Goal: Navigation & Orientation: Find specific page/section

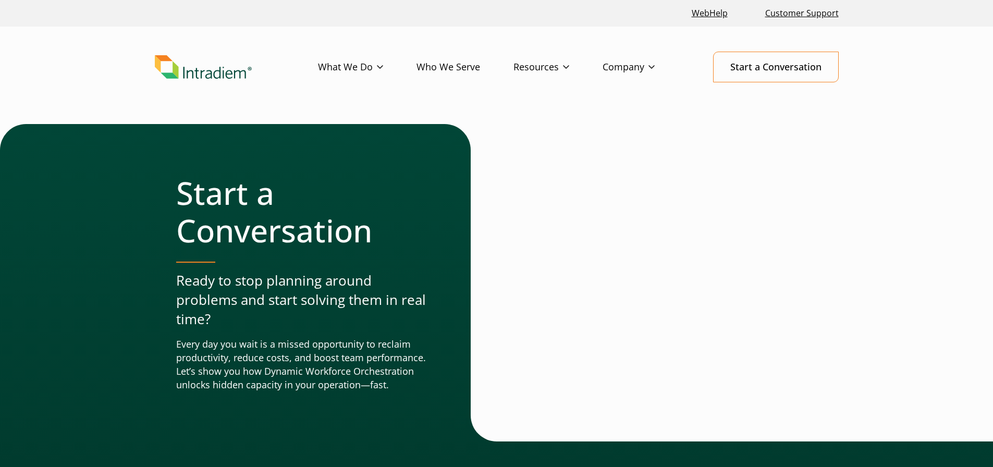
click at [201, 71] on img "Link to homepage of Intradiem" at bounding box center [203, 67] width 97 height 24
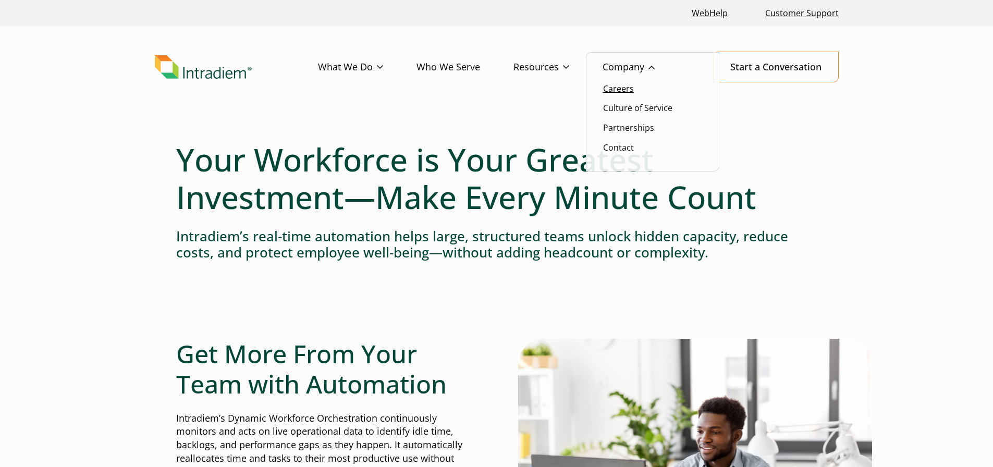
click at [627, 88] on link "Careers" at bounding box center [618, 88] width 31 height 11
